Goal: Information Seeking & Learning: Learn about a topic

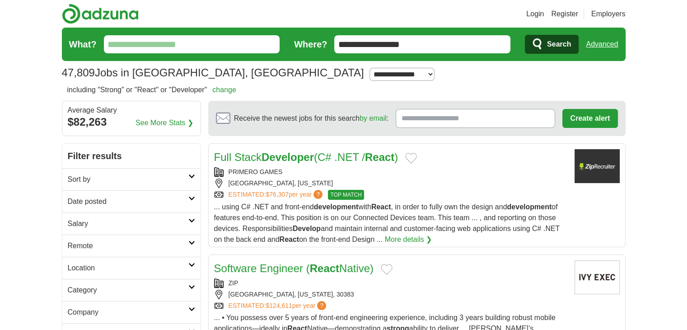
click at [253, 46] on input "What?" at bounding box center [192, 44] width 176 height 18
type input "****"
click at [525, 35] on button "Search" at bounding box center [552, 44] width 54 height 19
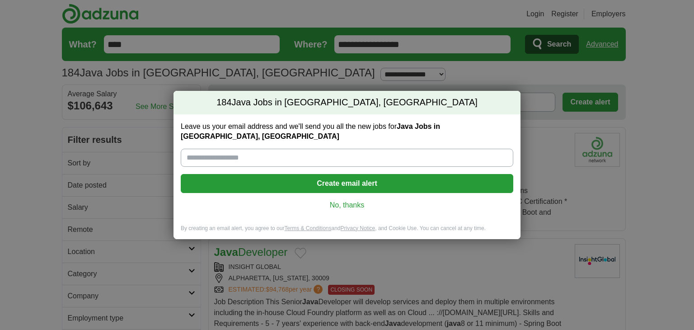
click at [344, 202] on link "No, thanks" at bounding box center [347, 205] width 318 height 10
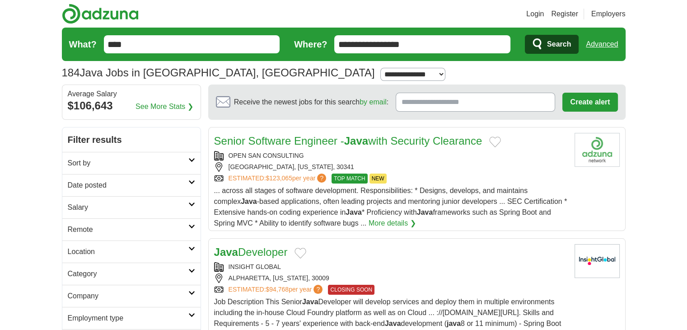
click at [450, 38] on input "**********" at bounding box center [422, 44] width 176 height 18
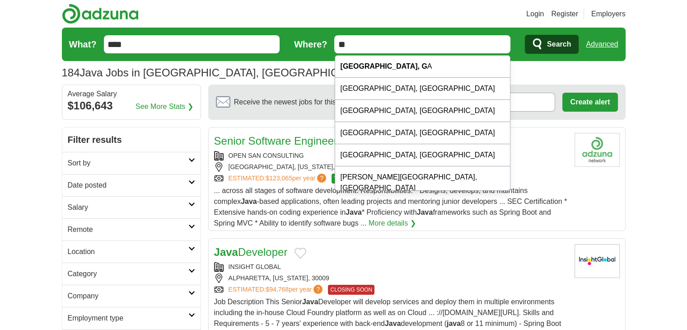
type input "*"
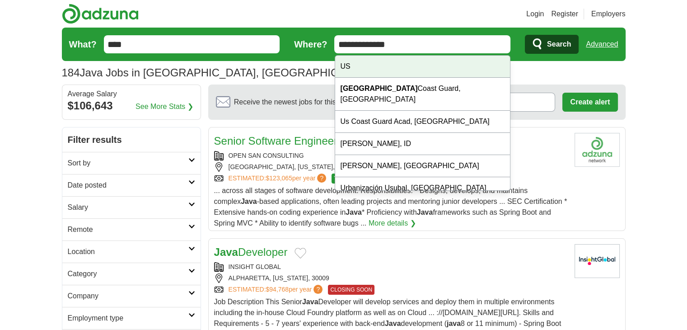
type input "**********"
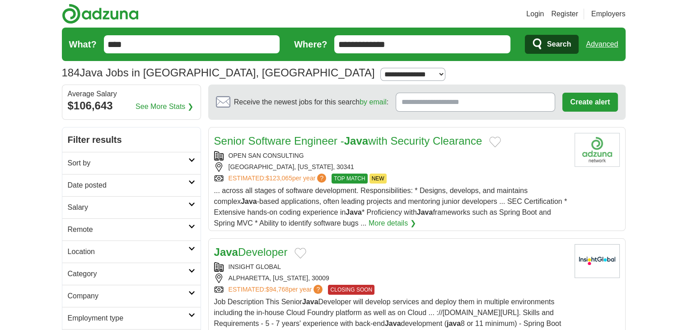
click at [532, 42] on icon "submit" at bounding box center [537, 44] width 11 height 13
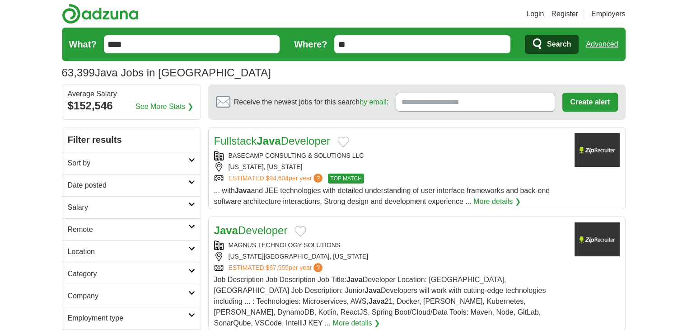
click at [186, 186] on h2 "Date posted" at bounding box center [128, 185] width 121 height 11
click at [101, 221] on link "Last 3 days" at bounding box center [131, 219] width 127 height 11
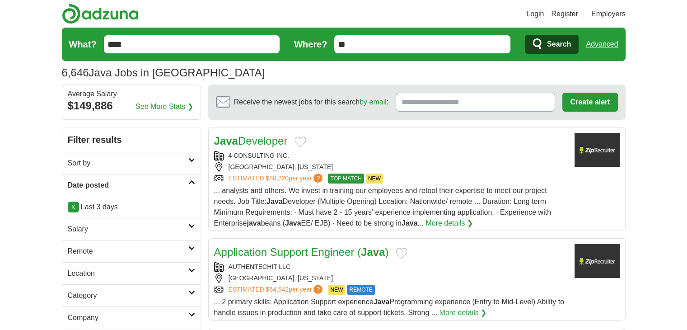
click at [72, 203] on link "X" at bounding box center [73, 206] width 11 height 11
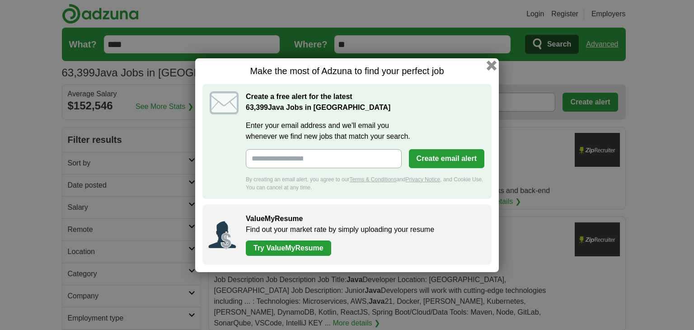
click at [489, 65] on button "button" at bounding box center [491, 65] width 10 height 10
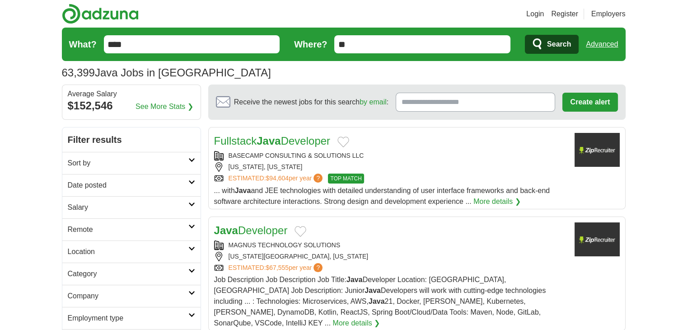
click at [192, 177] on link "Date posted" at bounding box center [131, 185] width 138 height 22
click at [89, 208] on link "Last 24 hours" at bounding box center [131, 206] width 127 height 11
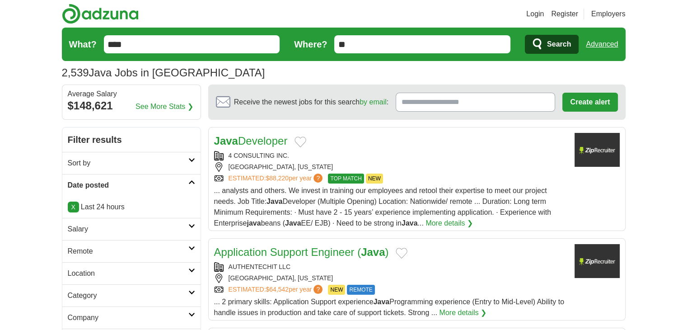
click at [278, 139] on link "Java Developer" at bounding box center [251, 141] width 74 height 12
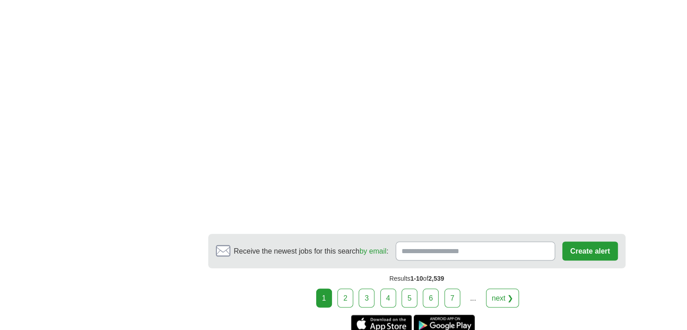
scroll to position [1671, 0]
